Goal: Browse casually

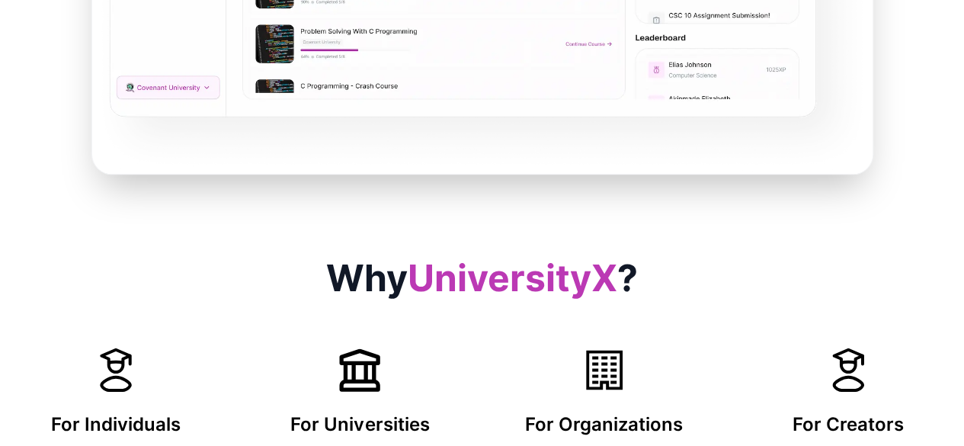
scroll to position [1002, 0]
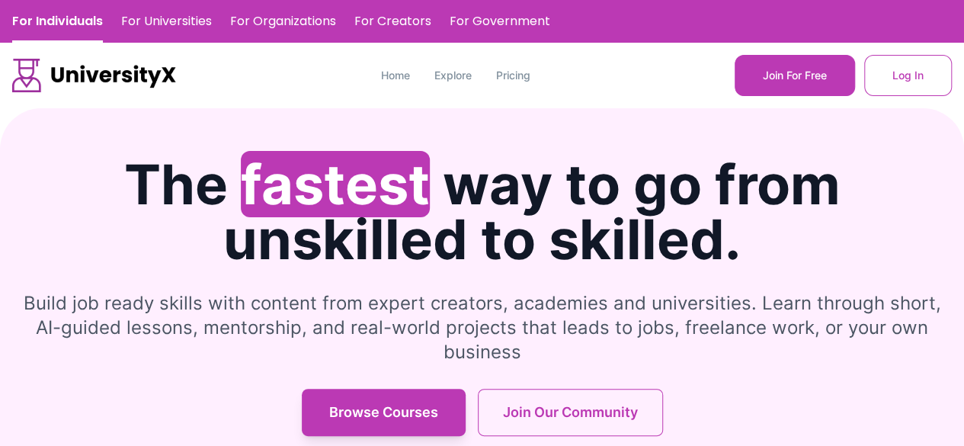
click at [593, 239] on h1 "The fastest way to go from unskilled to skilled." at bounding box center [482, 212] width 940 height 110
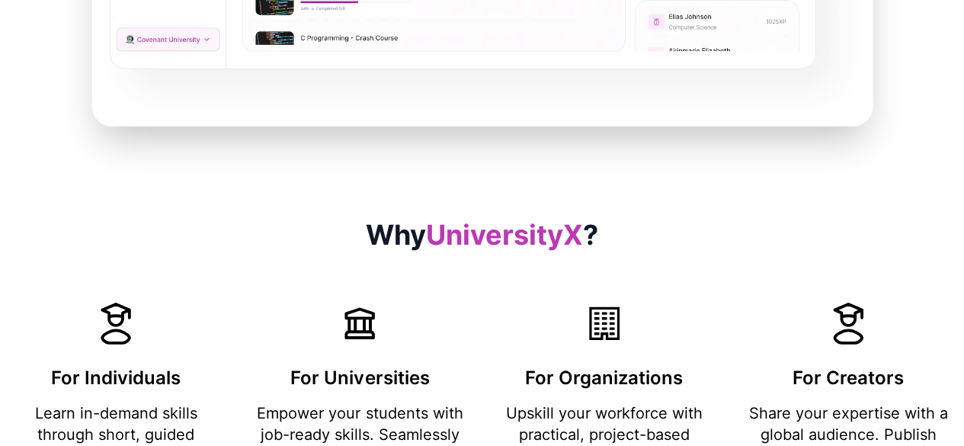
scroll to position [859, 0]
